Goal: Task Accomplishment & Management: Complete application form

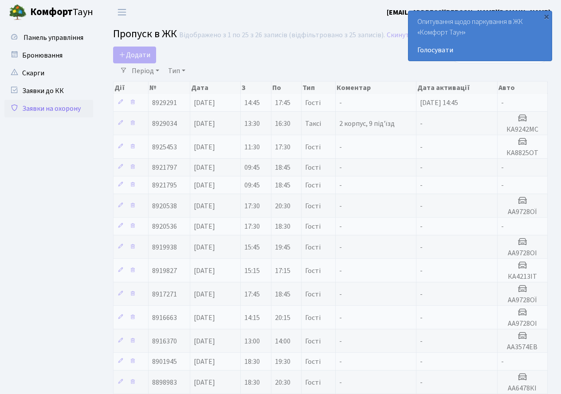
select select "25"
click at [215, 122] on span "[DATE]" at bounding box center [204, 124] width 21 height 10
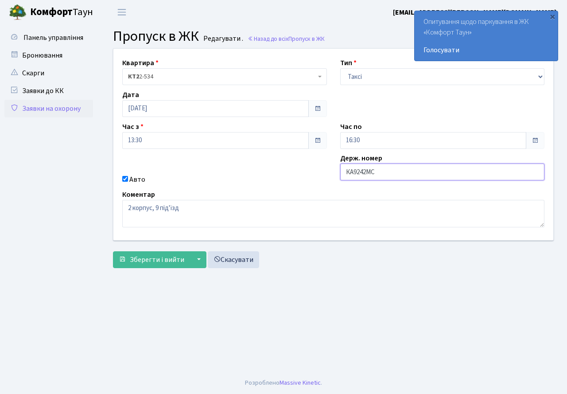
drag, startPoint x: 381, startPoint y: 172, endPoint x: 345, endPoint y: 175, distance: 36.0
click at [345, 175] on input "КА9242МС" at bounding box center [442, 172] width 205 height 17
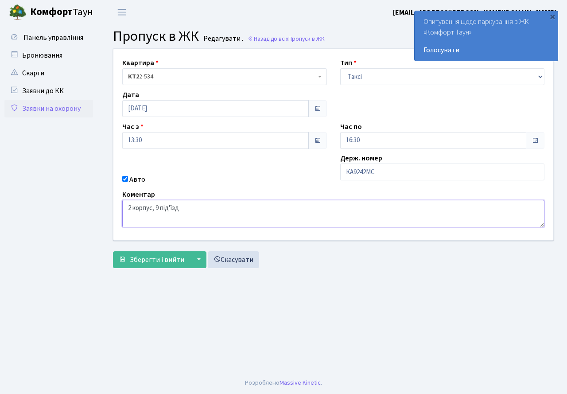
click at [355, 202] on textarea "2 корпус, 9 під'їзд" at bounding box center [333, 213] width 422 height 27
click at [303, 172] on div "Квартира <b>КТ2</b>&nbsp;&nbsp;&nbsp;2-534 КТ2 2-534 Тип - Доставка Таксі Гості…" at bounding box center [333, 144] width 453 height 191
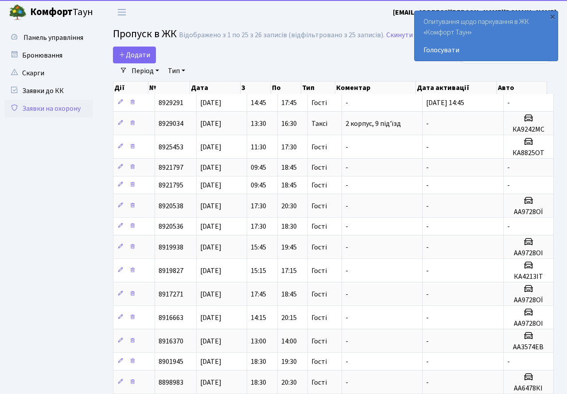
select select "25"
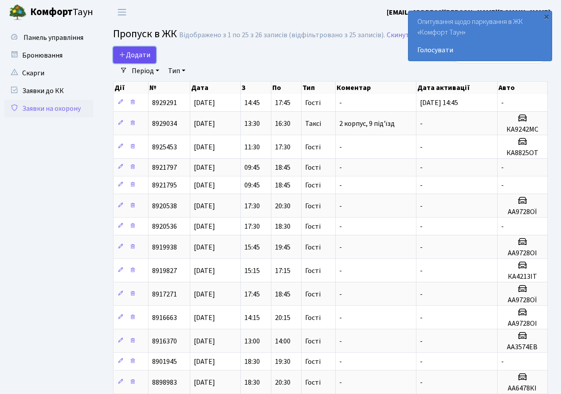
click at [131, 56] on span "Додати" at bounding box center [134, 55] width 31 height 10
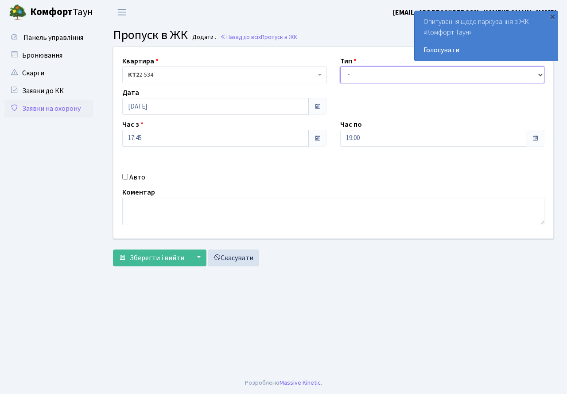
drag, startPoint x: 357, startPoint y: 76, endPoint x: 358, endPoint y: 81, distance: 5.0
click at [357, 76] on select "- Доставка Таксі Гості Сервіс" at bounding box center [442, 74] width 205 height 17
select select "3"
click at [340, 66] on select "- Доставка Таксі Гості Сервіс" at bounding box center [442, 74] width 205 height 17
click at [370, 138] on input "19:00" at bounding box center [433, 138] width 187 height 17
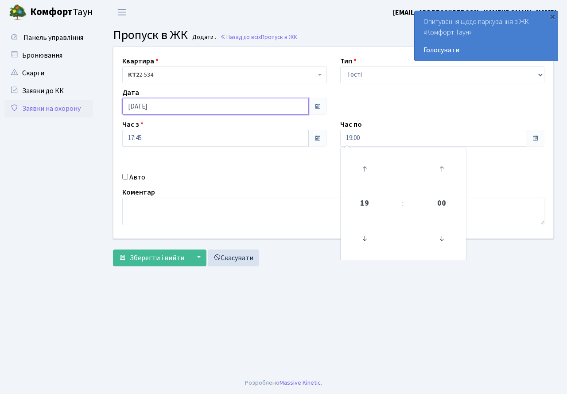
click at [182, 109] on input "[DATE]" at bounding box center [215, 106] width 187 height 17
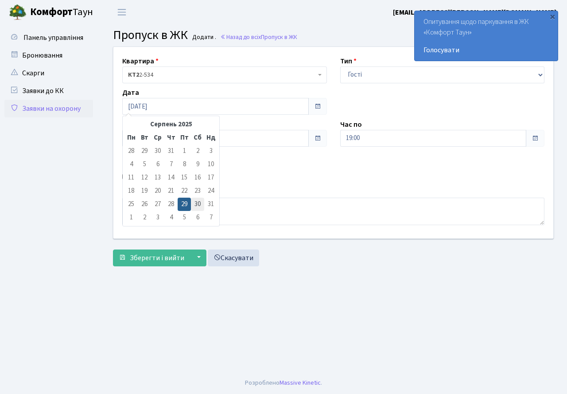
click at [201, 204] on td "30" at bounding box center [197, 204] width 13 height 13
type input "[DATE]"
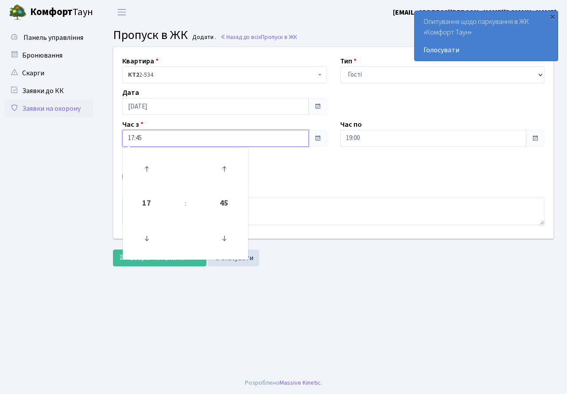
click at [161, 137] on input "17:45" at bounding box center [215, 138] width 187 height 17
click at [147, 235] on icon at bounding box center [147, 238] width 24 height 24
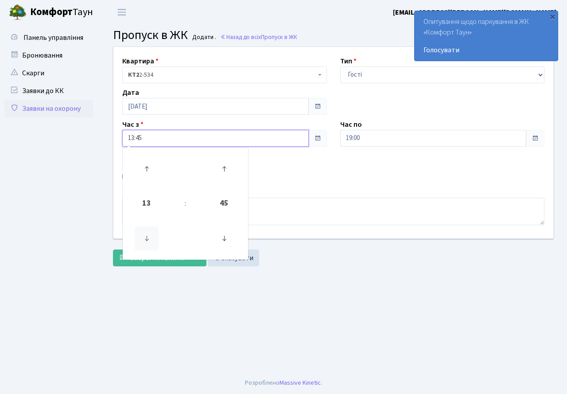
click at [147, 235] on icon at bounding box center [147, 238] width 24 height 24
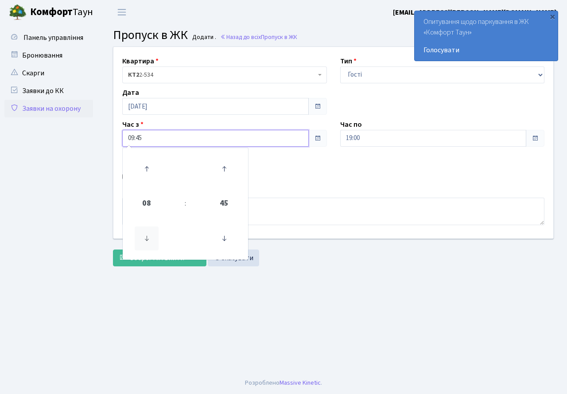
type input "08:45"
click at [344, 161] on div "Квартира <b>КТ2</b>&nbsp;&nbsp;&nbsp;2-534 КТ2 2-534 Тип - Доставка Таксі Гості…" at bounding box center [333, 142] width 453 height 191
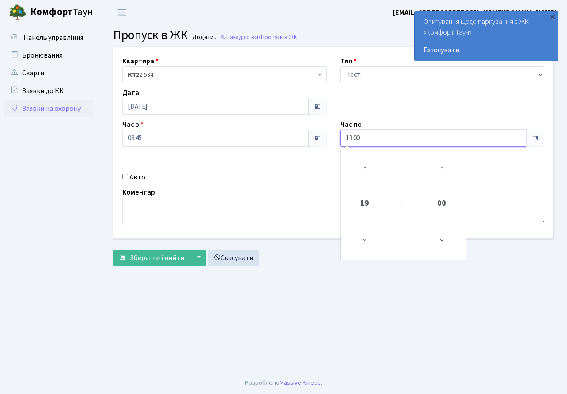
click at [382, 137] on input "19:00" at bounding box center [433, 138] width 187 height 17
click at [365, 161] on icon at bounding box center [365, 169] width 24 height 24
type input "21:00"
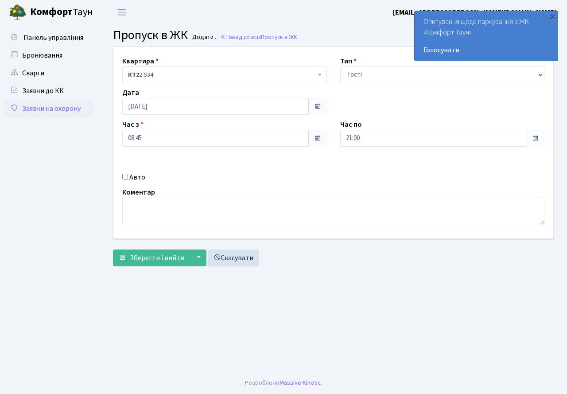
click at [244, 183] on div "Авто" at bounding box center [225, 177] width 218 height 11
click at [363, 80] on select "- Доставка Таксі Гості Сервіс" at bounding box center [442, 74] width 205 height 17
select select "2"
click at [340, 66] on select "- Доставка Таксі Гості Сервіс" at bounding box center [442, 74] width 205 height 17
click at [127, 175] on input "Авто" at bounding box center [125, 177] width 6 height 6
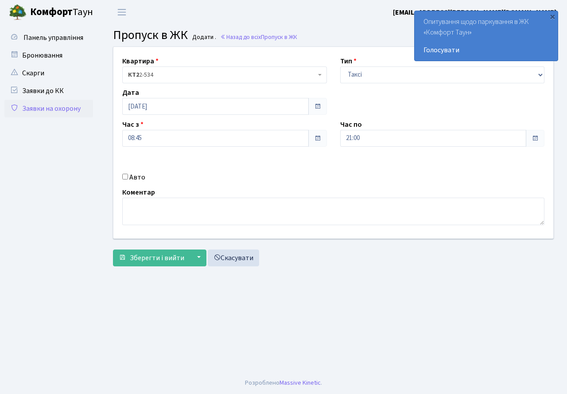
checkbox input "true"
paste input "КА9242МС"
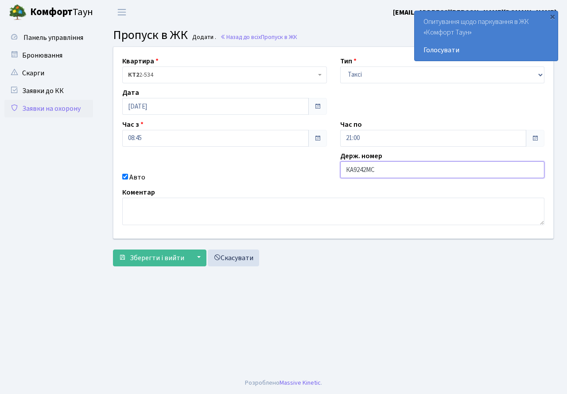
type input "КА9242МС"
click at [285, 189] on div "Коментар" at bounding box center [334, 206] width 436 height 38
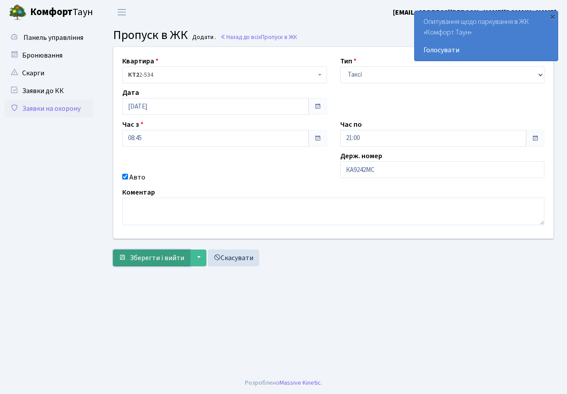
click at [150, 256] on span "Зберегти і вийти" at bounding box center [157, 258] width 55 height 10
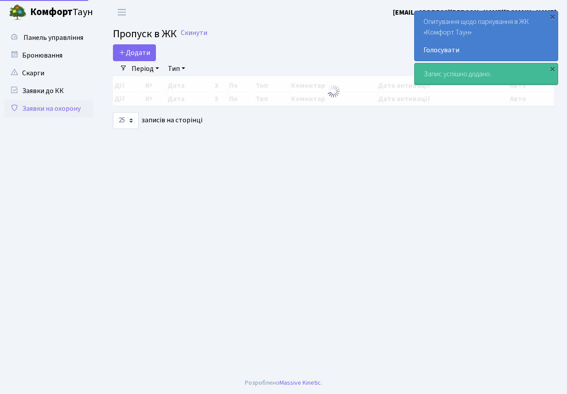
select select "25"
